Goal: Find specific page/section: Find specific page/section

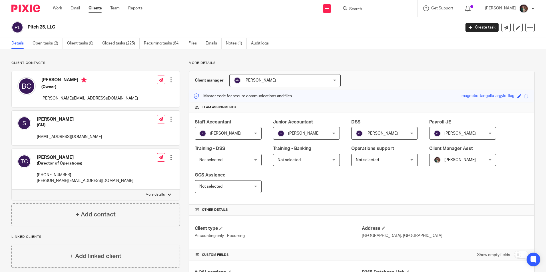
click at [384, 9] on input "Search" at bounding box center [373, 9] width 51 height 5
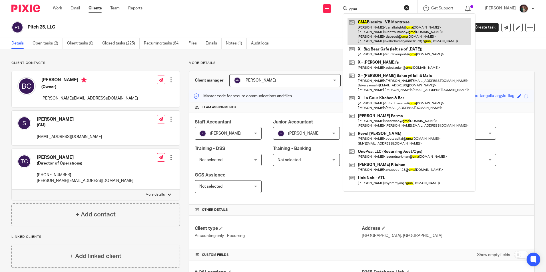
type input "gma"
click at [381, 33] on link at bounding box center [408, 31] width 123 height 27
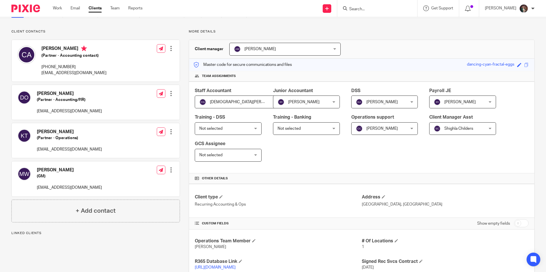
scroll to position [86, 0]
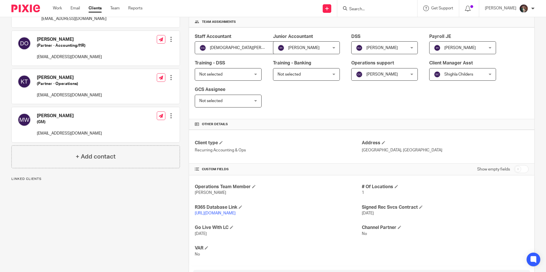
click at [221, 212] on link "https://gmabiscuits.restaurant365.com/" at bounding box center [215, 213] width 41 height 4
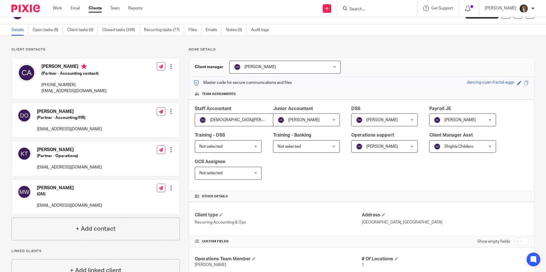
scroll to position [0, 0]
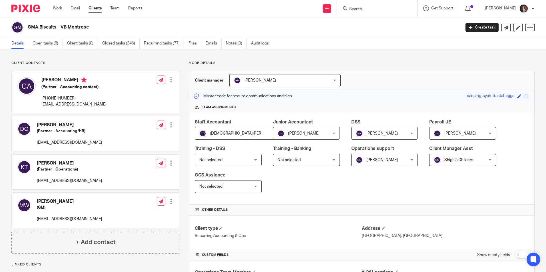
click at [372, 11] on input "Search" at bounding box center [373, 9] width 51 height 5
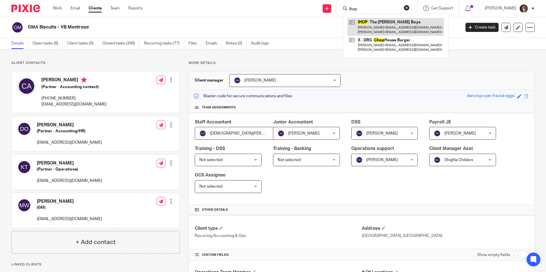
type input "ihop"
click at [390, 33] on link at bounding box center [395, 27] width 96 height 18
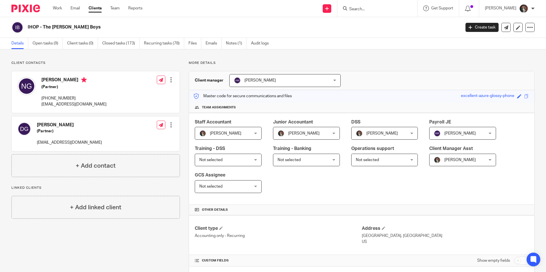
click at [453, 102] on div "Master code for secure communications and files excellent-azure-glossy-phone Sa…" at bounding box center [361, 96] width 345 height 12
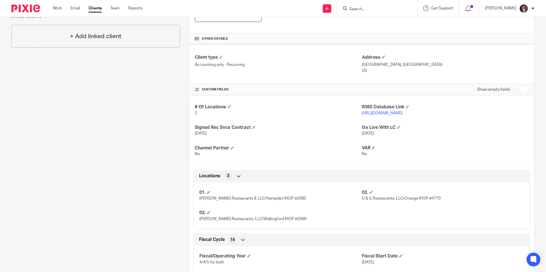
click at [363, 113] on link "https://goldnerboys.restaurant365.com" at bounding box center [381, 113] width 41 height 4
click at [393, 114] on link "https://goldnerboys.restaurant365.com" at bounding box center [381, 113] width 41 height 4
click at [502, 5] on p "[PERSON_NAME]" at bounding box center [499, 8] width 31 height 6
click at [505, 24] on span "My profile" at bounding box center [510, 23] width 18 height 4
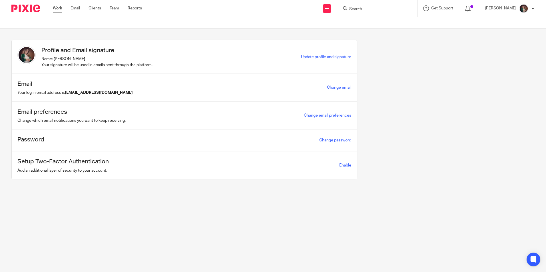
click at [55, 8] on link "Work" at bounding box center [57, 8] width 9 height 6
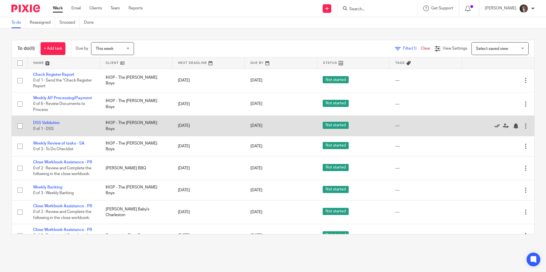
click at [494, 126] on icon at bounding box center [497, 126] width 6 height 6
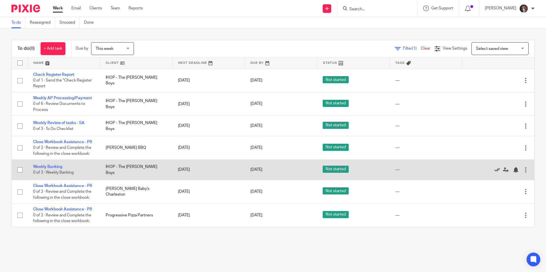
click at [494, 173] on icon at bounding box center [497, 170] width 6 height 6
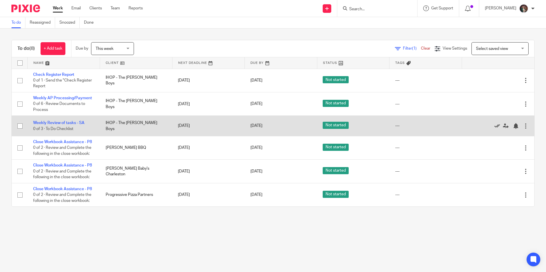
click at [494, 128] on icon at bounding box center [497, 126] width 6 height 6
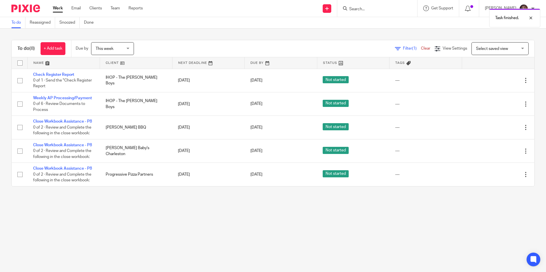
click at [121, 234] on main "To do Reassigned Snoozed Done To do (8) + Add task Due by This week This week T…" at bounding box center [273, 136] width 546 height 272
click at [368, 6] on form at bounding box center [378, 8] width 61 height 7
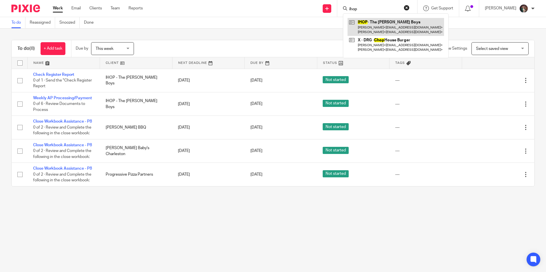
type input "ihop"
click at [381, 29] on link at bounding box center [395, 27] width 96 height 18
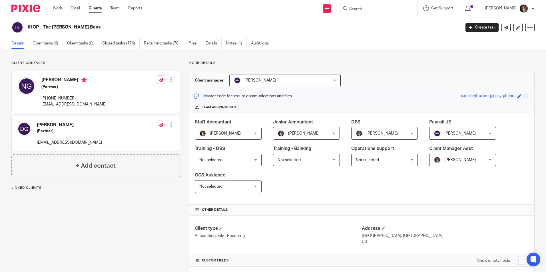
click at [221, 136] on span "[PERSON_NAME]" at bounding box center [223, 133] width 49 height 12
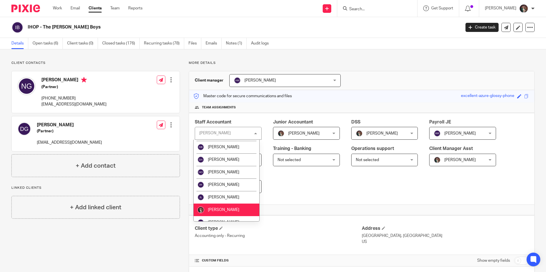
scroll to position [285, 0]
click at [217, 196] on span "[PERSON_NAME]" at bounding box center [223, 198] width 31 height 4
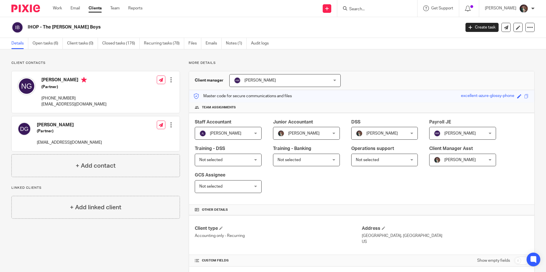
click at [299, 133] on span "[PERSON_NAME]" at bounding box center [303, 134] width 31 height 4
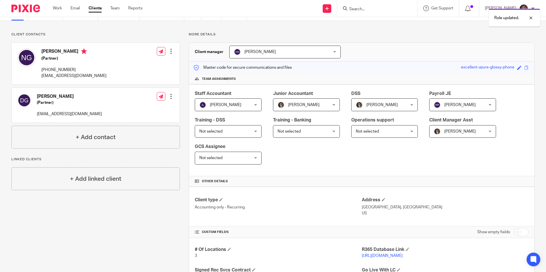
click at [314, 105] on span "[PERSON_NAME]" at bounding box center [301, 105] width 49 height 12
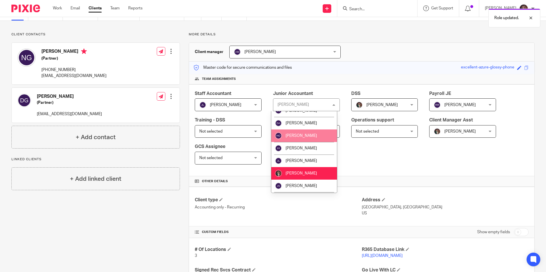
scroll to position [285, 0]
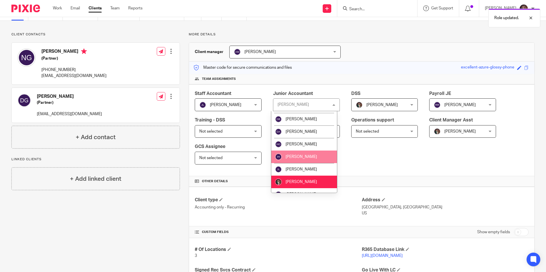
click at [306, 151] on li "[PERSON_NAME]" at bounding box center [304, 157] width 66 height 13
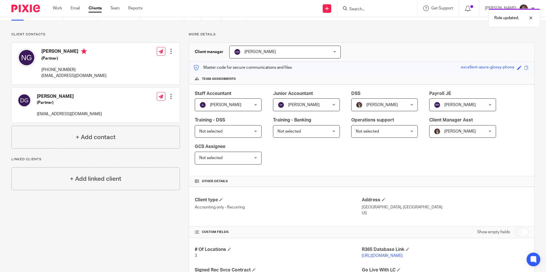
click at [379, 154] on div "Staff Accountant Jay Luna Jay Luna Not selected Addam Oliver Adilene Barragan A…" at bounding box center [361, 130] width 345 height 92
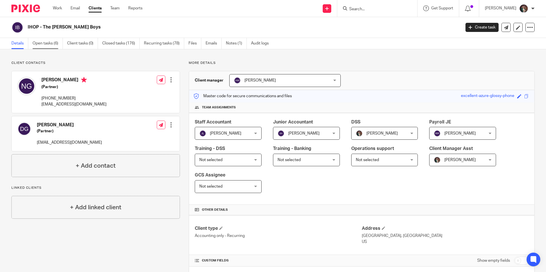
click at [40, 39] on link "Open tasks (6)" at bounding box center [48, 43] width 30 height 11
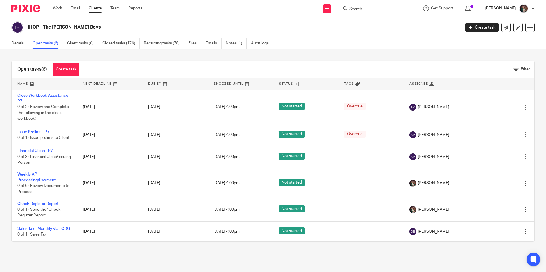
click at [508, 9] on p "[PERSON_NAME]" at bounding box center [499, 8] width 31 height 6
click at [503, 21] on li "My profile" at bounding box center [512, 23] width 38 height 8
click at [56, 7] on link "Work" at bounding box center [57, 8] width 9 height 6
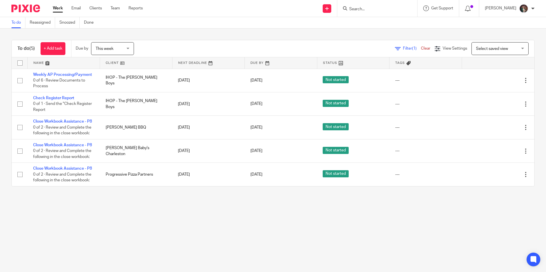
click at [375, 11] on input "Search" at bounding box center [373, 9] width 51 height 5
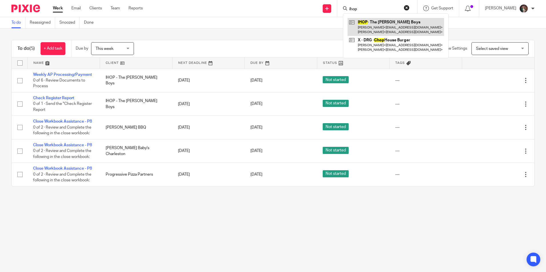
type input "ihop"
click at [396, 25] on link at bounding box center [395, 27] width 96 height 18
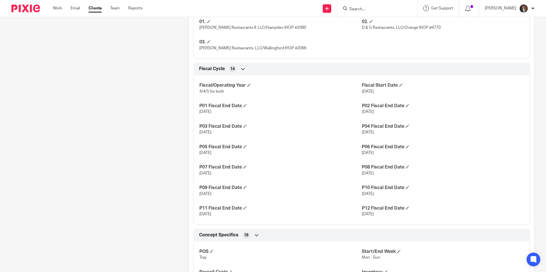
scroll to position [342, 0]
click at [380, 6] on form at bounding box center [378, 8] width 61 height 7
click at [370, 10] on input "Search" at bounding box center [373, 9] width 51 height 5
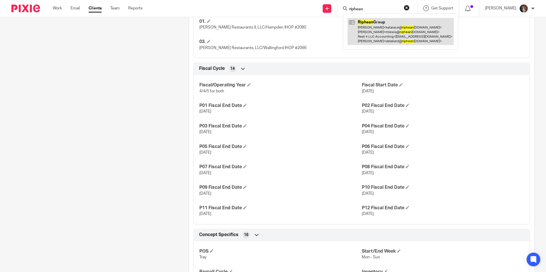
type input "riphean"
click at [410, 31] on link at bounding box center [400, 31] width 106 height 27
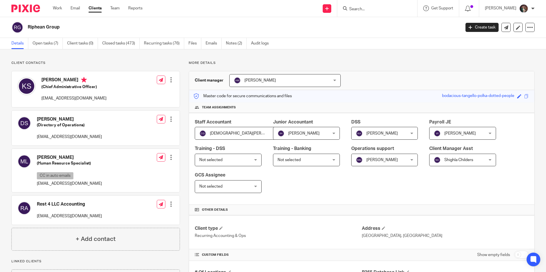
click at [384, 2] on div at bounding box center [377, 8] width 80 height 17
click at [377, 9] on input "Search" at bounding box center [373, 9] width 51 height 5
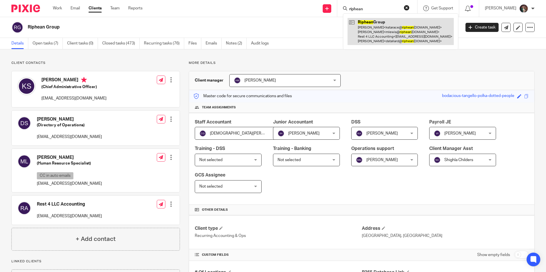
type input "riphean"
click at [385, 42] on link at bounding box center [400, 31] width 106 height 27
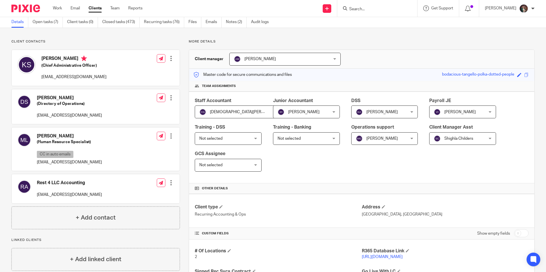
scroll to position [57, 0]
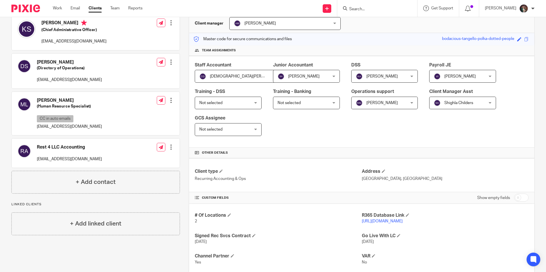
click at [370, 223] on link "[URL][DOMAIN_NAME]" at bounding box center [381, 221] width 41 height 4
